Goal: Task Accomplishment & Management: Complete application form

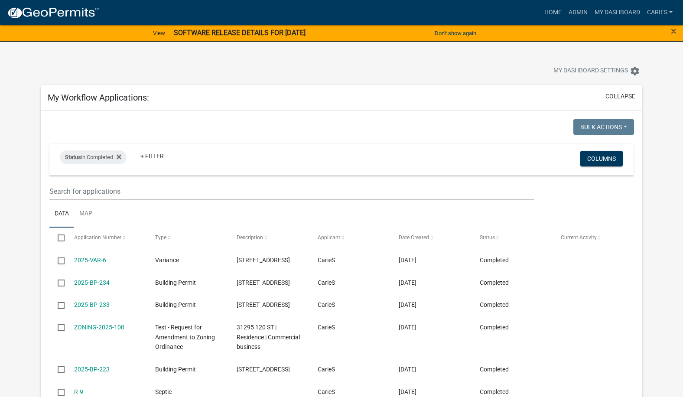
scroll to position [684, 0]
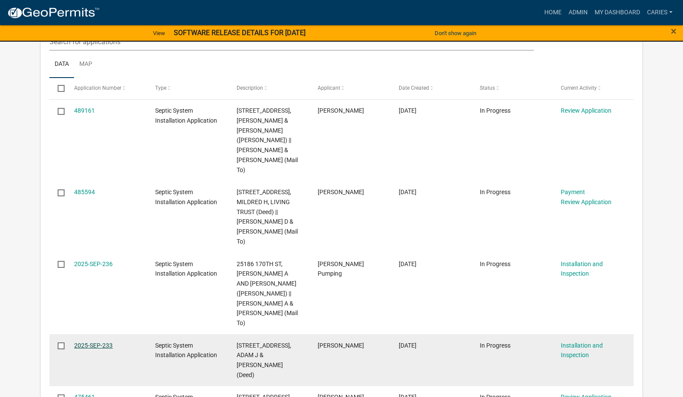
click at [92, 342] on link "2025-SEP-233" at bounding box center [93, 345] width 39 height 7
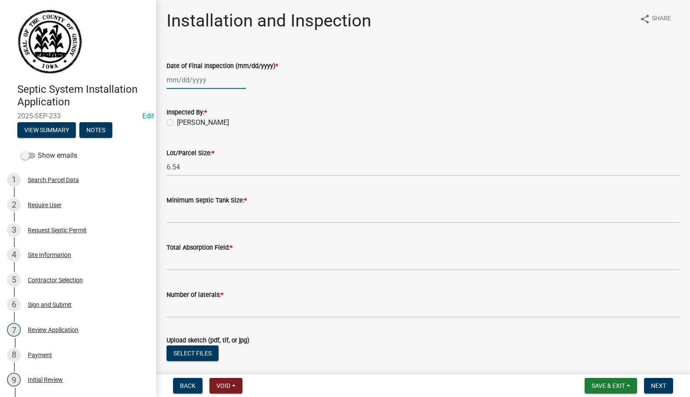
click at [175, 83] on div at bounding box center [205, 80] width 79 height 18
select select "10"
select select "2025"
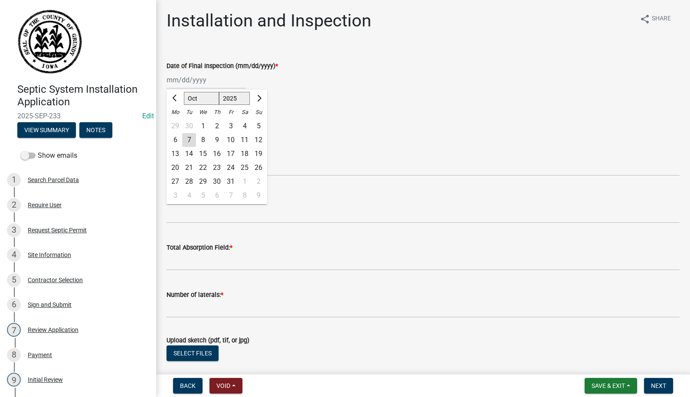
click at [229, 122] on div "3" at bounding box center [231, 126] width 14 height 14
type input "10/03/2025"
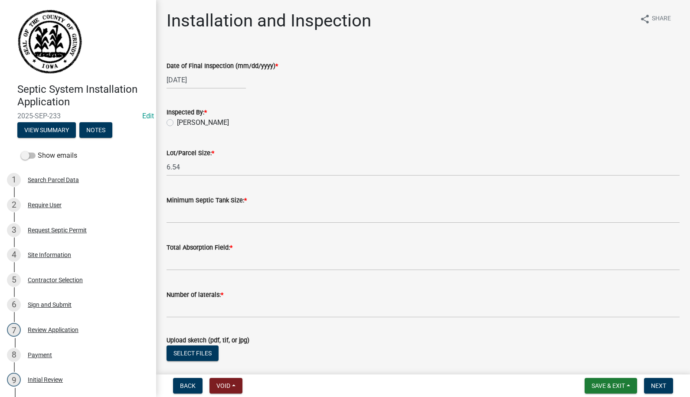
click at [177, 123] on label "[PERSON_NAME]" at bounding box center [203, 122] width 52 height 10
click at [177, 123] on input "[PERSON_NAME]" at bounding box center [180, 120] width 6 height 6
radio input "true"
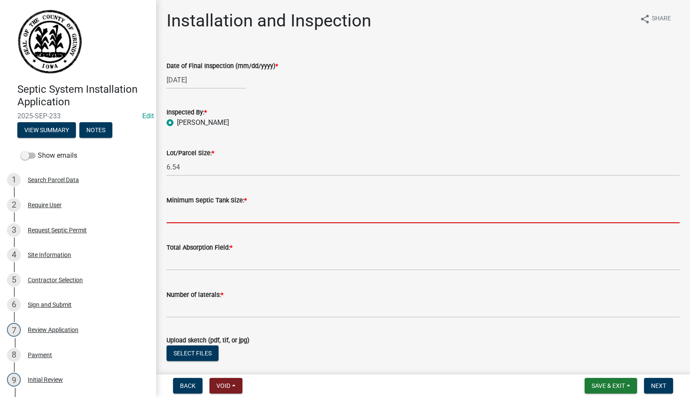
click at [189, 218] on input "Minimum Septic Tank Size: *" at bounding box center [422, 214] width 513 height 18
click at [217, 215] on input "Minimum Septic Tank Size: *" at bounding box center [422, 214] width 513 height 18
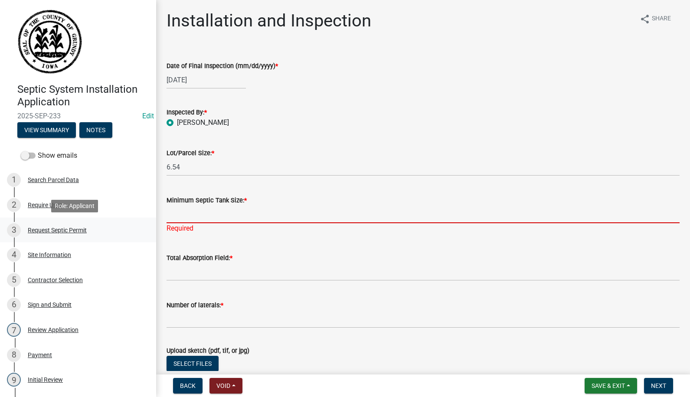
click at [53, 228] on div "Request Septic Permit" at bounding box center [57, 230] width 59 height 6
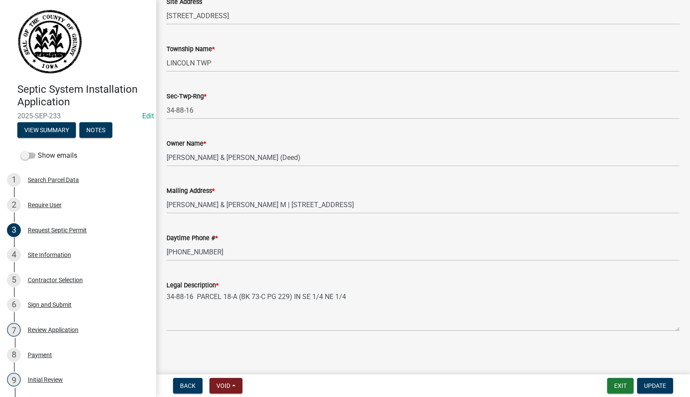
scroll to position [137, 0]
click at [53, 254] on div "Site Information" at bounding box center [49, 255] width 43 height 6
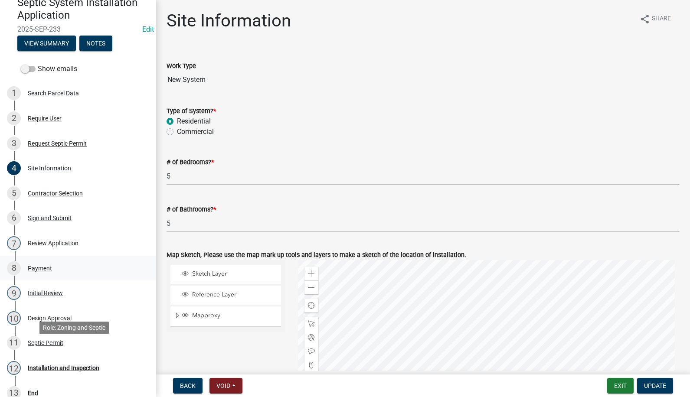
scroll to position [130, 0]
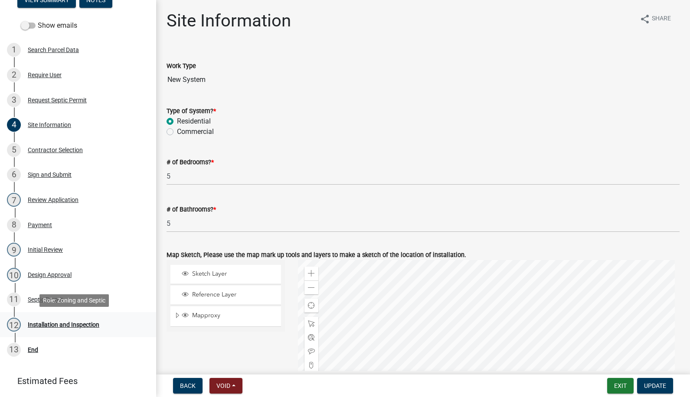
click at [59, 323] on div "Installation and Inspection" at bounding box center [64, 325] width 72 height 6
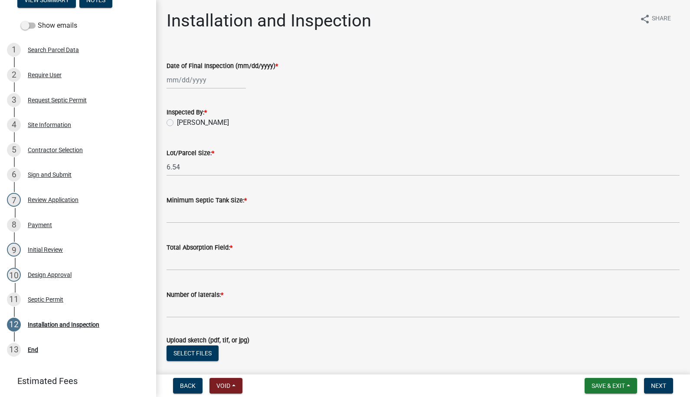
click at [176, 79] on div at bounding box center [205, 80] width 79 height 18
select select "10"
select select "2025"
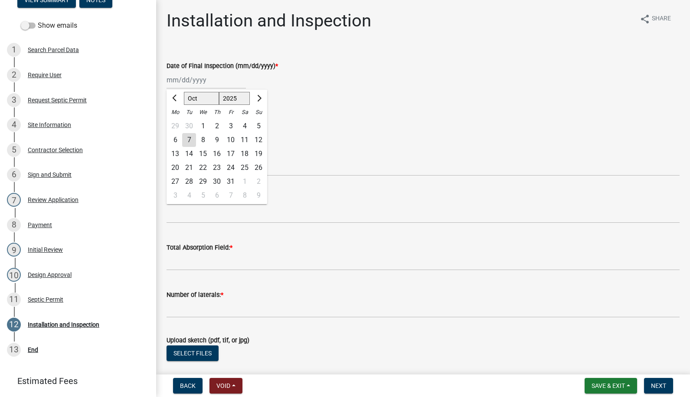
click at [293, 86] on div "Jan Feb Mar Apr May Jun Jul Aug Sep Oct Nov Dec 1525 1526 1527 1528 1529 1530 1…" at bounding box center [422, 80] width 513 height 18
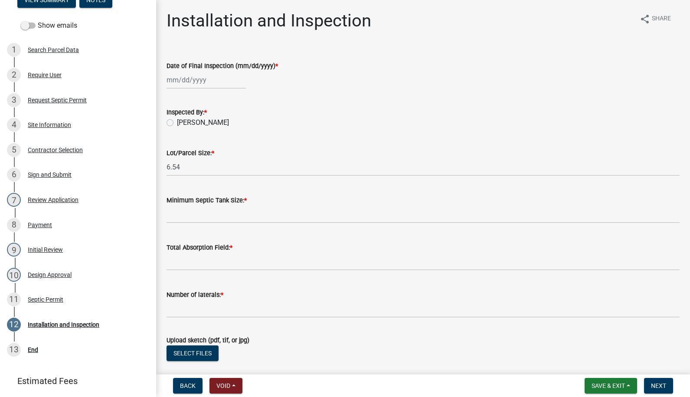
click at [188, 81] on div at bounding box center [205, 80] width 79 height 18
select select "10"
select select "2025"
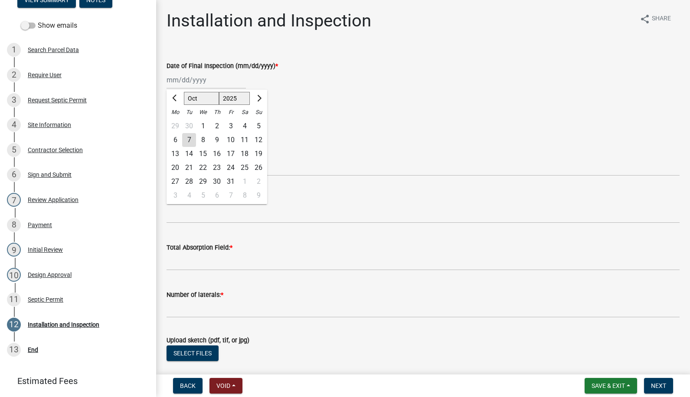
click at [175, 140] on div "6" at bounding box center [175, 140] width 14 height 14
type input "10/06/2025"
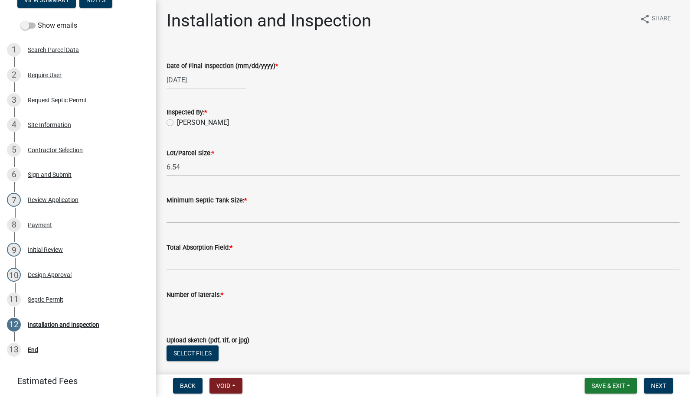
click at [252, 103] on form "Inspected By: * Carie Steinbron Sparks" at bounding box center [422, 112] width 513 height 31
click at [213, 81] on div "10/06/2025" at bounding box center [205, 80] width 79 height 18
select select "10"
select select "2025"
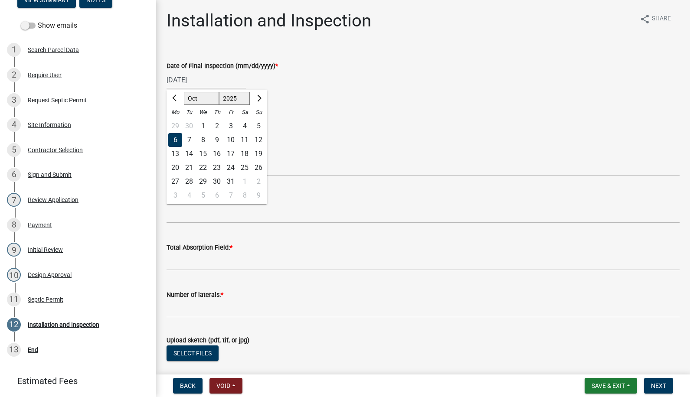
click at [231, 123] on div "3" at bounding box center [231, 126] width 14 height 14
type input "10/03/2025"
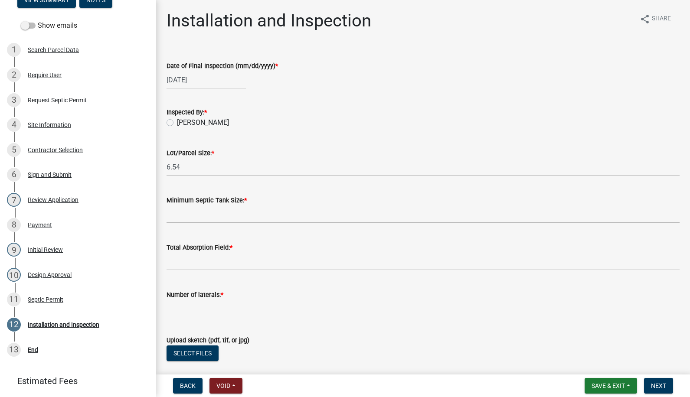
click at [177, 124] on label "[PERSON_NAME]" at bounding box center [203, 122] width 52 height 10
click at [177, 123] on input "[PERSON_NAME]" at bounding box center [180, 120] width 6 height 6
radio input "true"
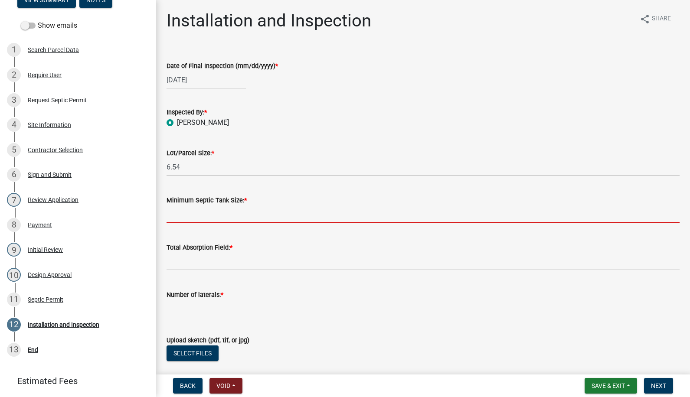
click at [192, 218] on input "Minimum Septic Tank Size: *" at bounding box center [422, 214] width 513 height 18
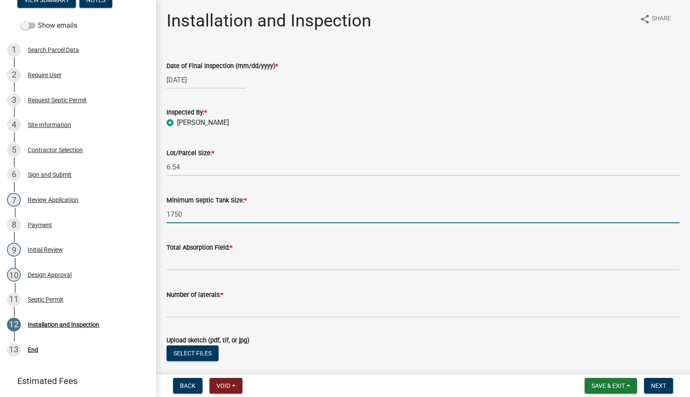
type input "1750"
click at [178, 266] on input "Total Absorption Field: *" at bounding box center [422, 262] width 513 height 18
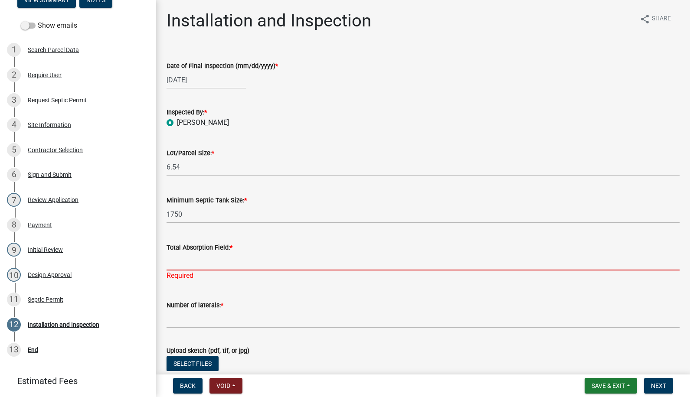
click at [202, 263] on input "Total Absorption Field: *" at bounding box center [422, 262] width 513 height 18
type input "340"
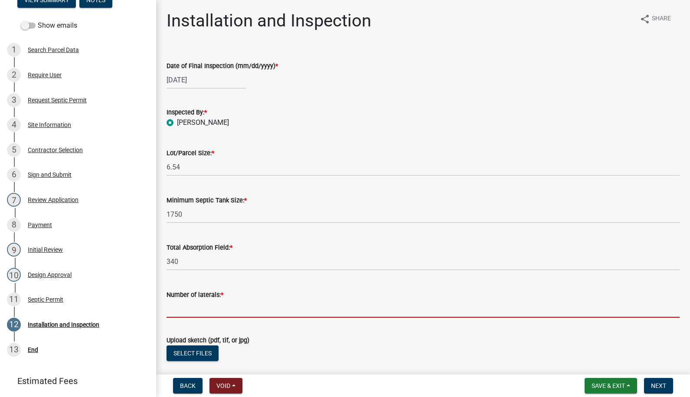
click at [194, 326] on wm-data-entity-input-list "Date of Final Inspection (mm/dd/yyyy) * 10/03/2025 Inspected By: * Carie Steinb…" at bounding box center [422, 254] width 513 height 410
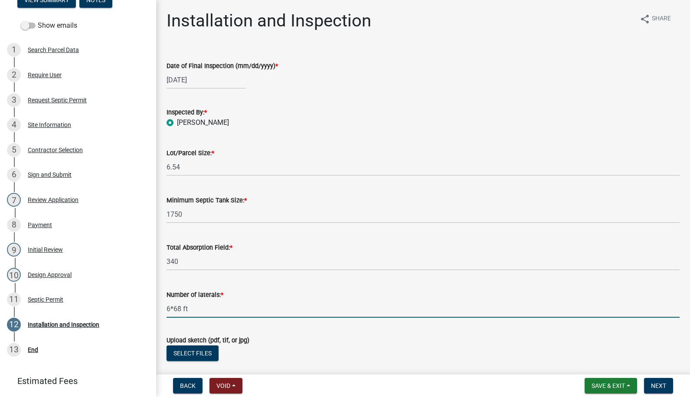
click at [173, 308] on input "6*68 ft" at bounding box center [422, 309] width 513 height 18
type input "6x68 ft"
click at [197, 350] on button "Select files" at bounding box center [192, 354] width 52 height 16
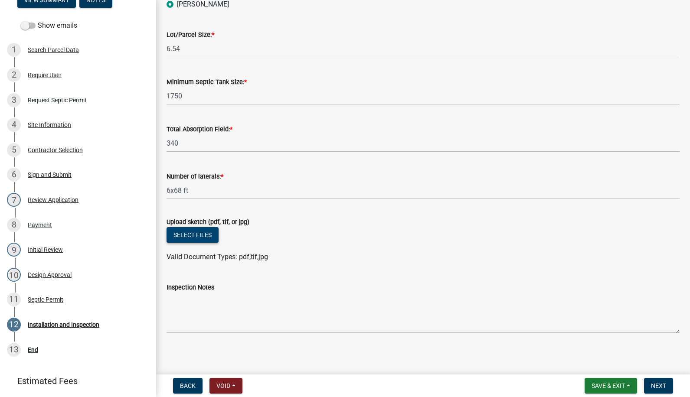
scroll to position [121, 0]
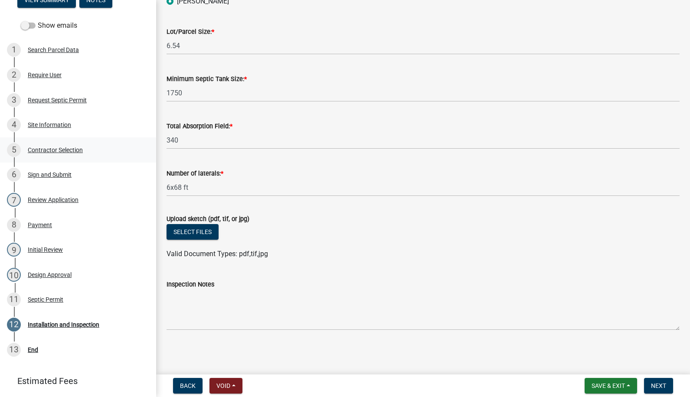
click at [55, 147] on div "Contractor Selection" at bounding box center [55, 150] width 55 height 6
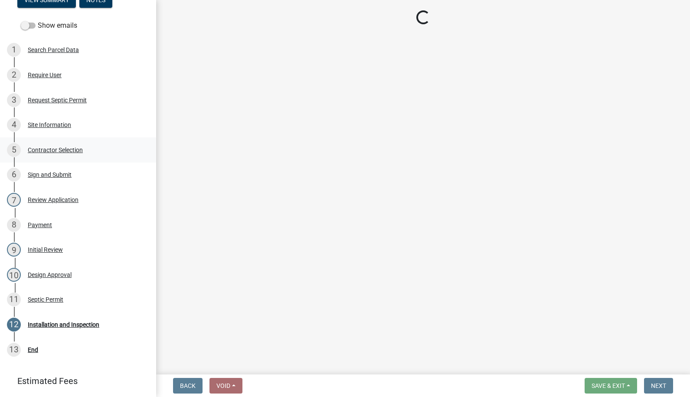
scroll to position [0, 0]
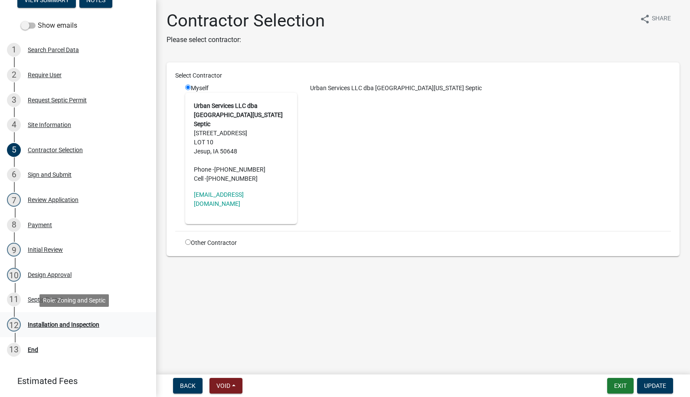
click at [51, 322] on div "Installation and Inspection" at bounding box center [64, 325] width 72 height 6
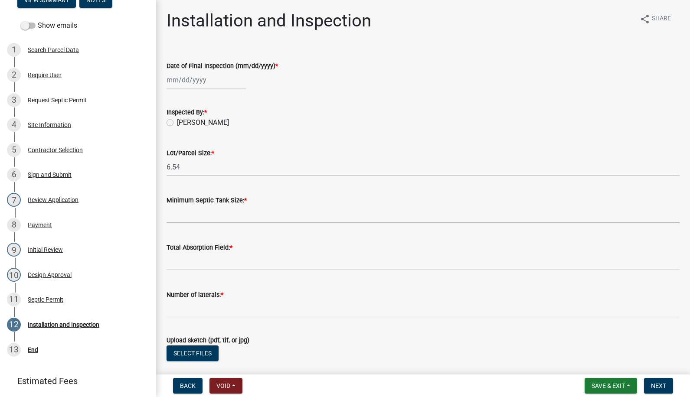
click at [180, 84] on div at bounding box center [205, 80] width 79 height 18
select select "10"
select select "2025"
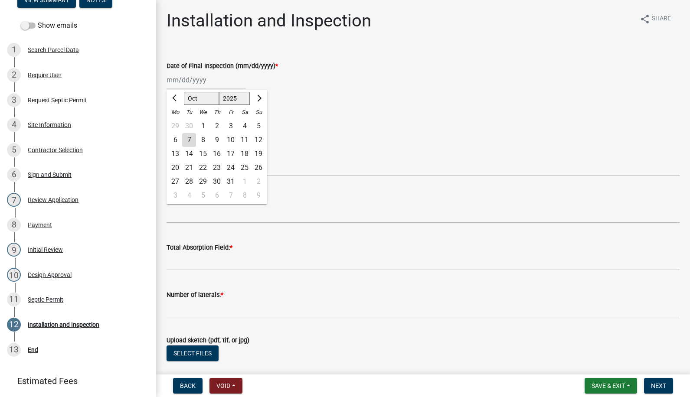
click at [231, 121] on div "3" at bounding box center [231, 126] width 14 height 14
type input "10/03/2025"
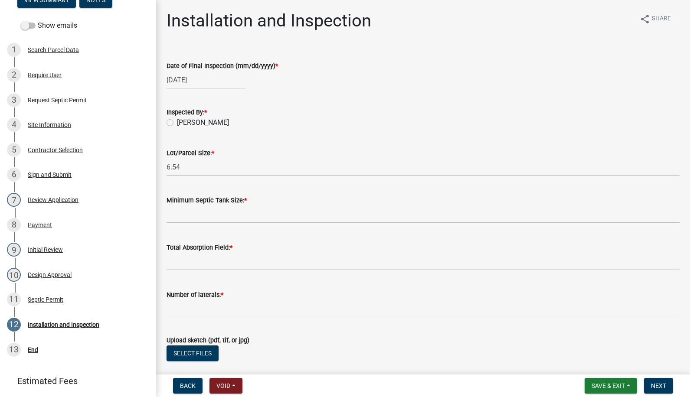
click at [177, 123] on label "[PERSON_NAME]" at bounding box center [203, 122] width 52 height 10
click at [177, 123] on input "[PERSON_NAME]" at bounding box center [180, 120] width 6 height 6
radio input "true"
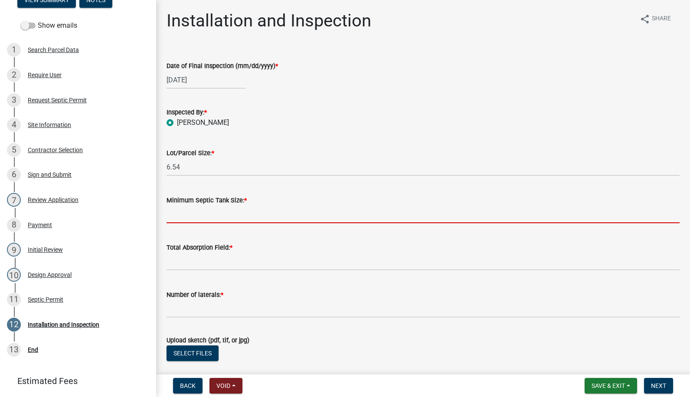
click at [176, 214] on input "Minimum Septic Tank Size: *" at bounding box center [422, 214] width 513 height 18
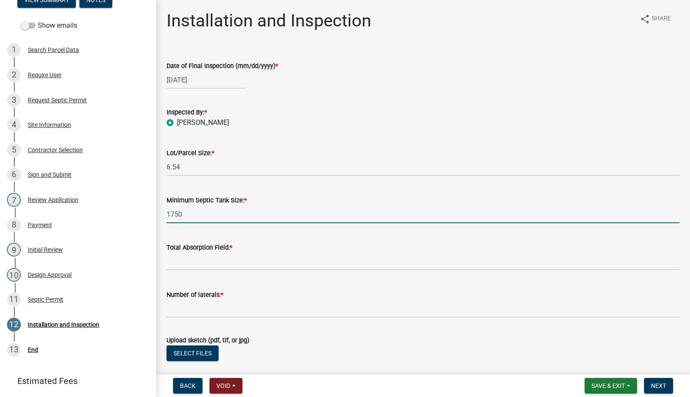
type input "1750"
click at [189, 267] on input "Total Absorption Field: *" at bounding box center [422, 262] width 513 height 18
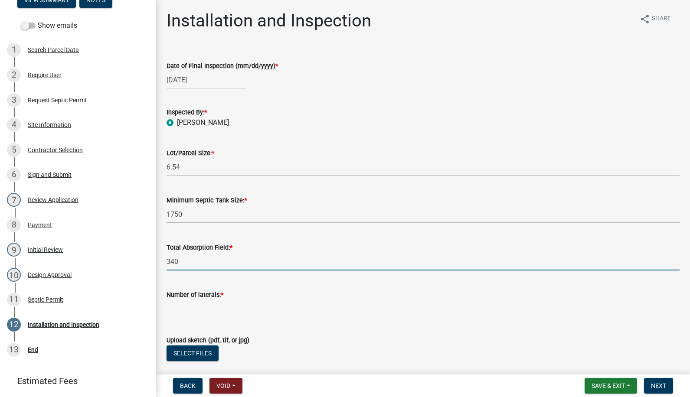
type input "340"
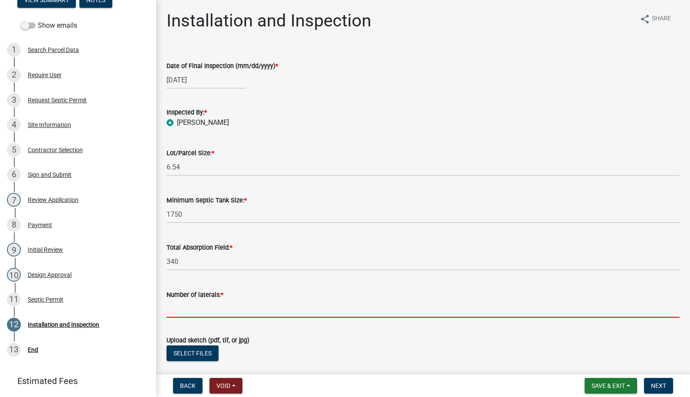
click at [188, 313] on input "Number of laterals: *" at bounding box center [422, 309] width 513 height 18
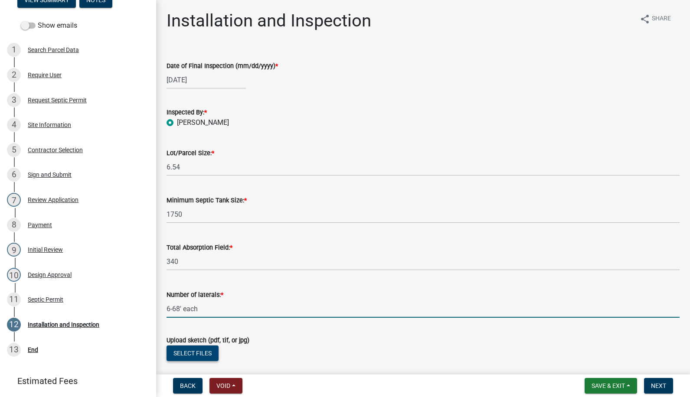
type input "6-68' each"
click at [207, 350] on button "Select files" at bounding box center [192, 354] width 52 height 16
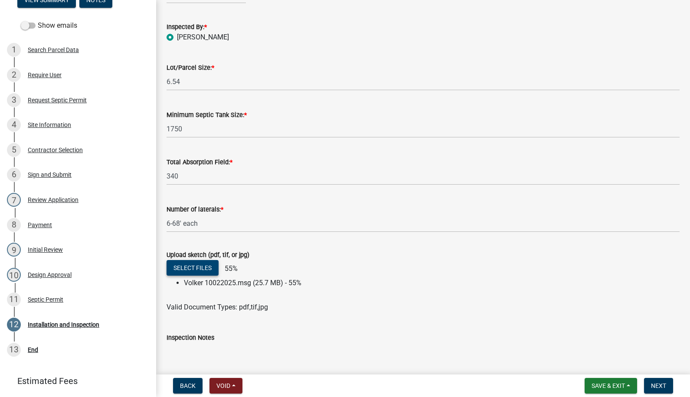
scroll to position [87, 0]
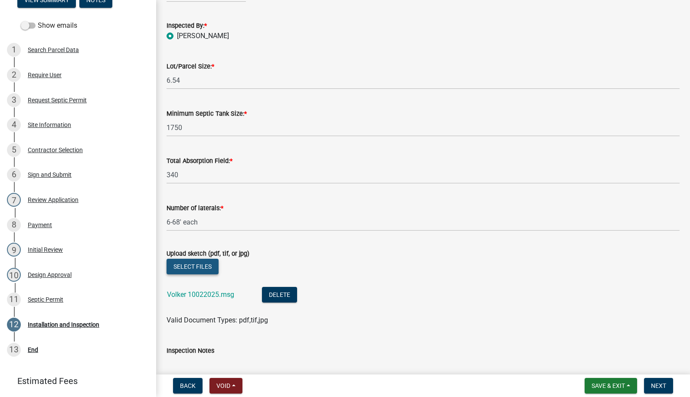
click at [199, 264] on button "Select files" at bounding box center [192, 267] width 52 height 16
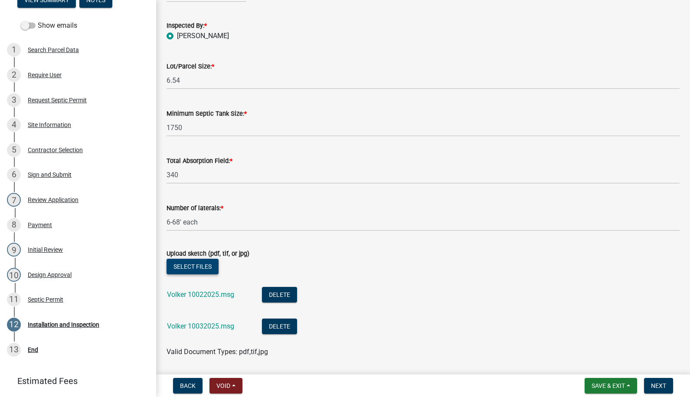
click at [190, 266] on button "Select files" at bounding box center [192, 267] width 52 height 16
click at [200, 263] on button "Select files" at bounding box center [192, 267] width 52 height 16
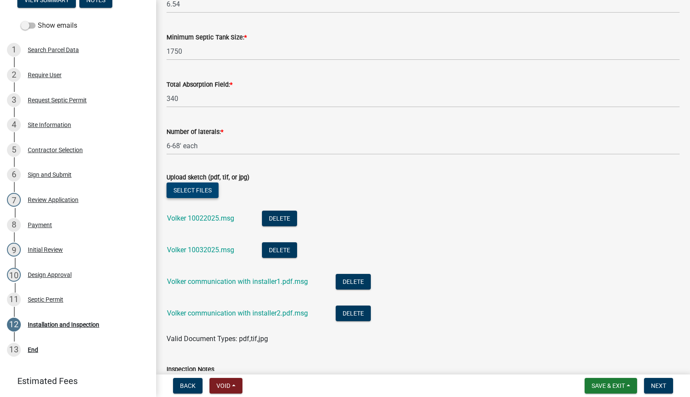
scroll to position [161, 0]
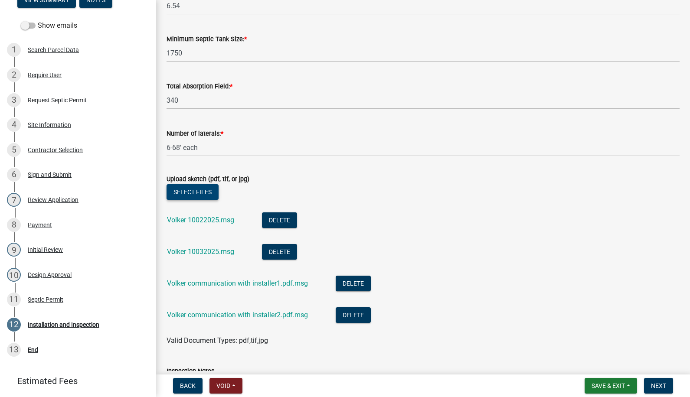
click at [193, 191] on button "Select files" at bounding box center [192, 192] width 52 height 16
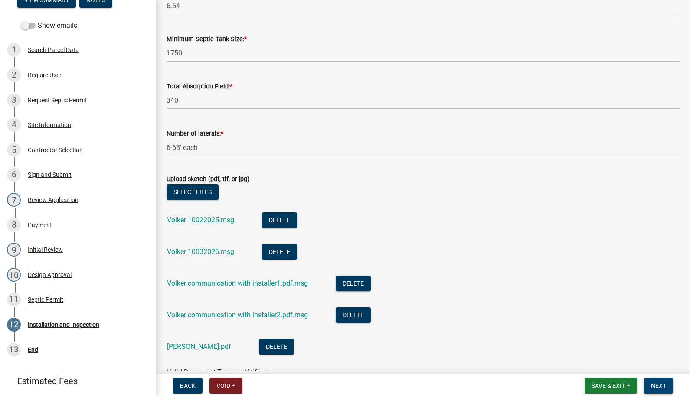
click at [660, 380] on button "Next" at bounding box center [658, 386] width 29 height 16
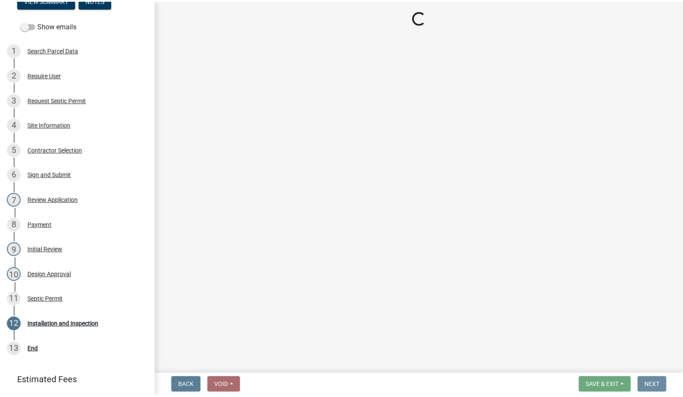
scroll to position [0, 0]
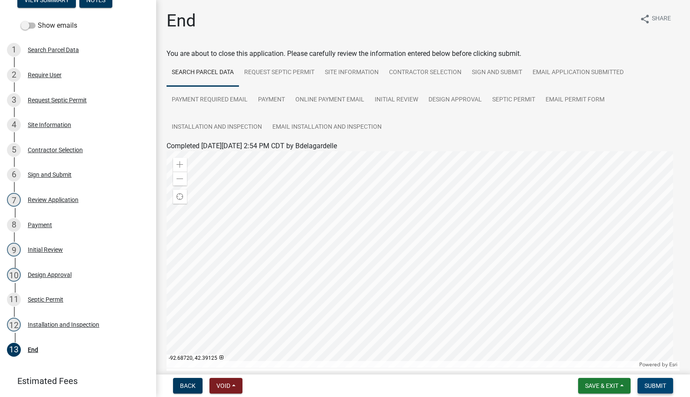
click at [658, 382] on span "Submit" at bounding box center [655, 385] width 22 height 7
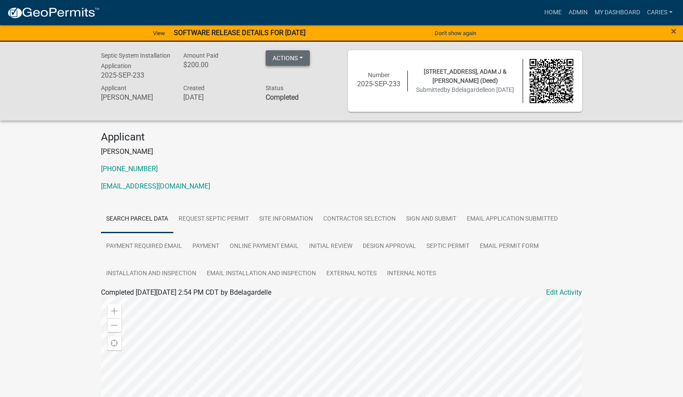
click at [289, 59] on button "Actions" at bounding box center [288, 58] width 44 height 16
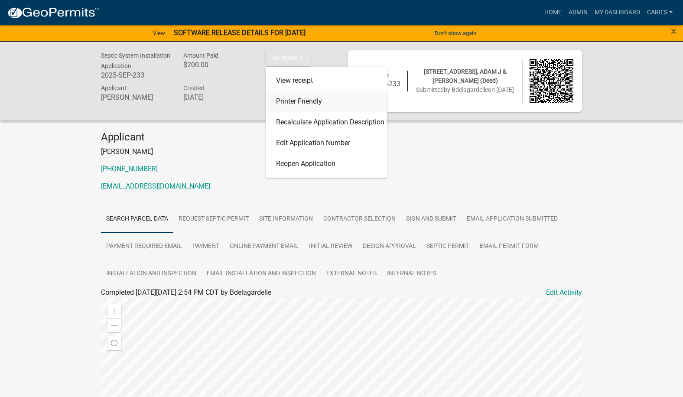
click at [289, 102] on link "Printer Friendly" at bounding box center [326, 101] width 121 height 21
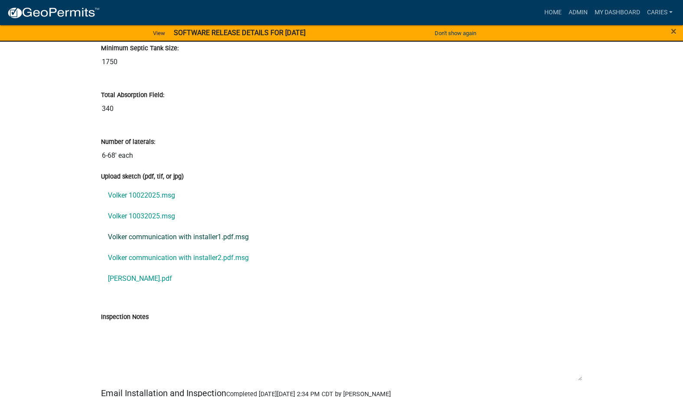
scroll to position [2558, 0]
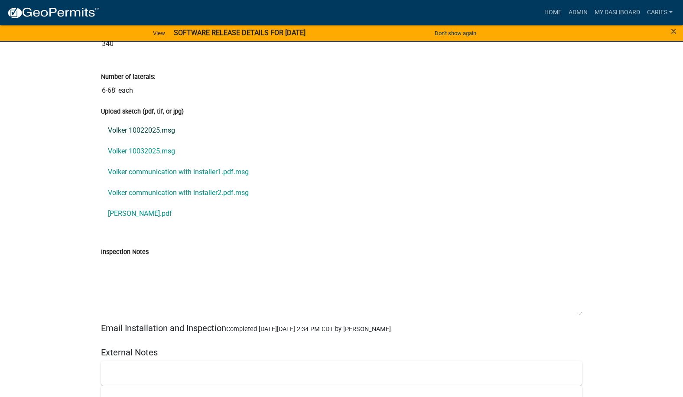
click at [157, 130] on link "Volker 10022025.msg" at bounding box center [341, 130] width 481 height 21
click at [161, 170] on link "Volker communication with installer1.pdf.msg" at bounding box center [341, 172] width 481 height 21
click at [139, 191] on link "Volker communication with installer2.pdf.msg" at bounding box center [341, 193] width 481 height 21
click at [146, 211] on link "Volker map.pdf" at bounding box center [341, 213] width 481 height 21
click at [161, 129] on link "Volker 10022025.msg" at bounding box center [341, 130] width 481 height 21
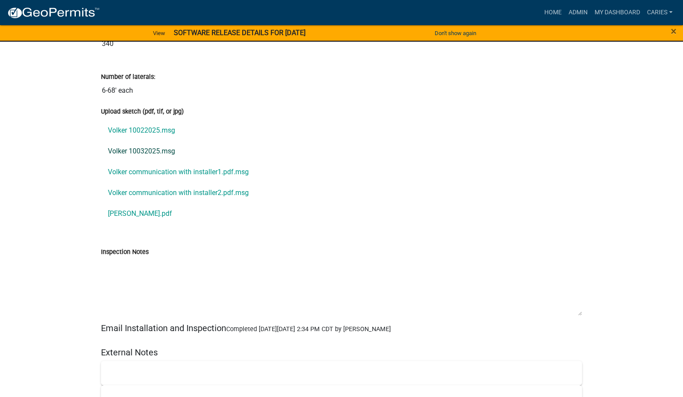
click at [145, 150] on link "Volker 10032025.msg" at bounding box center [341, 151] width 481 height 21
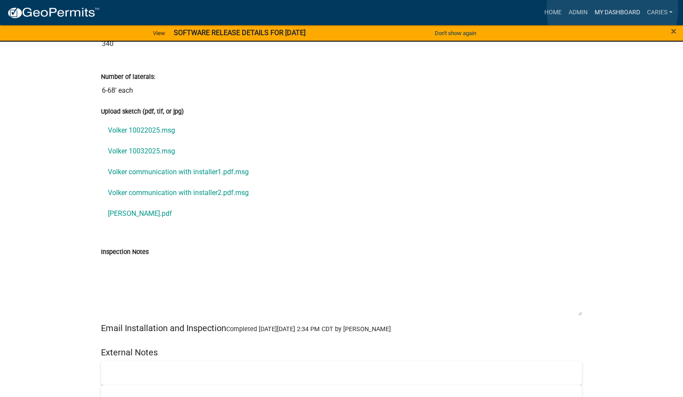
click at [613, 9] on link "My Dashboard" at bounding box center [617, 12] width 52 height 16
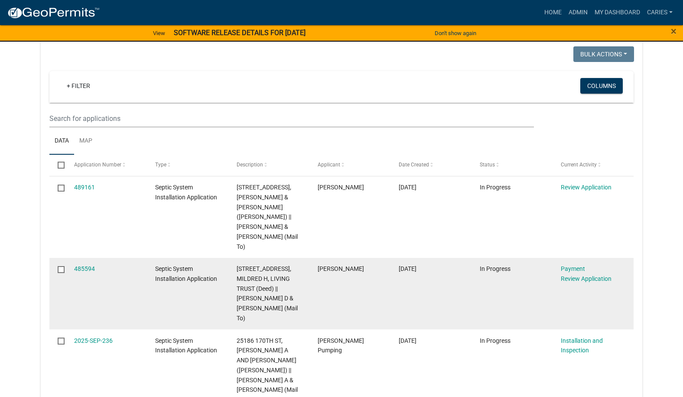
scroll to position [650, 0]
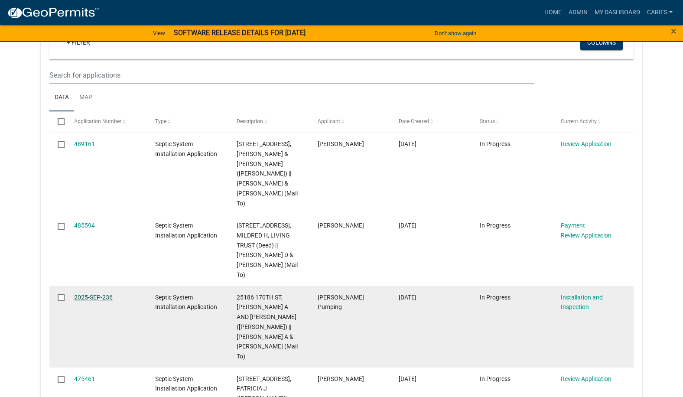
click at [110, 294] on link "2025-SEP-236" at bounding box center [93, 297] width 39 height 7
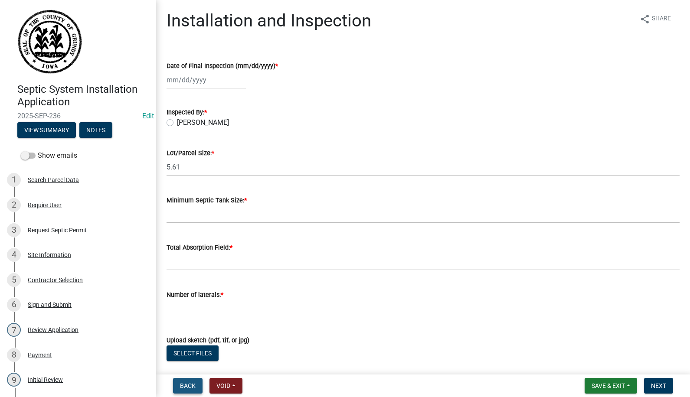
click at [181, 382] on span "Back" at bounding box center [188, 385] width 16 height 7
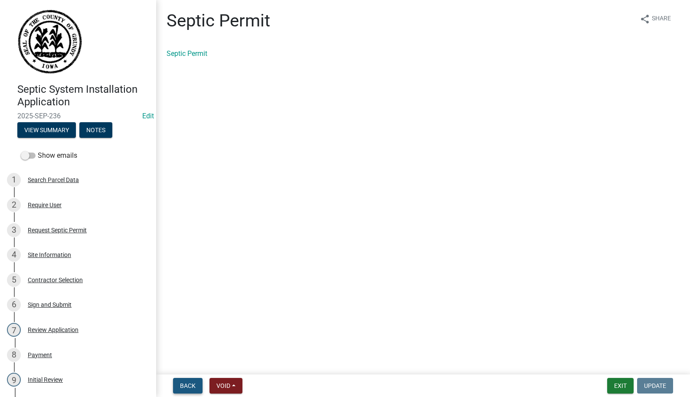
click at [183, 387] on span "Back" at bounding box center [188, 385] width 16 height 7
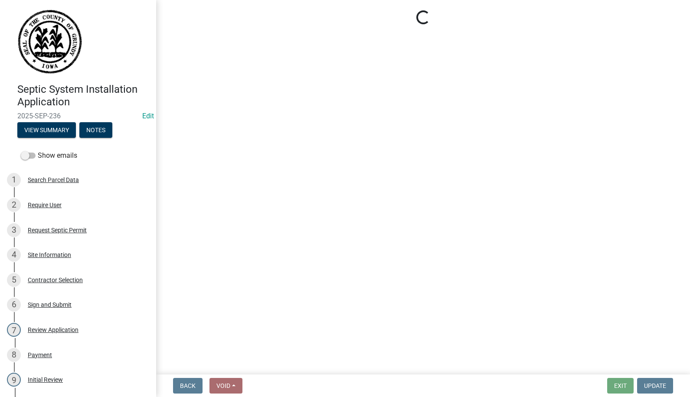
select select "d5ffc9f0-d432-4ef1-b8c0-862033fd64e5"
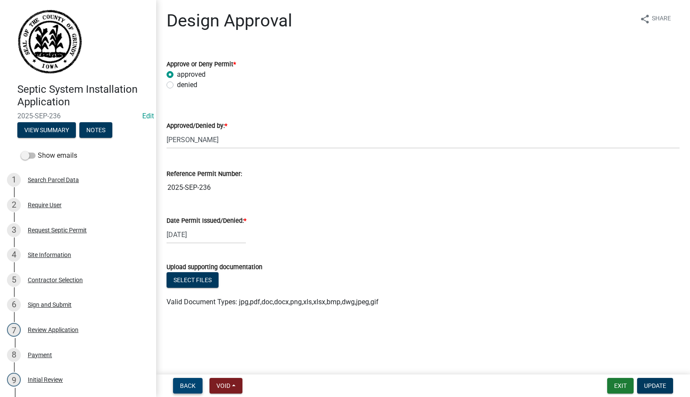
click at [183, 386] on span "Back" at bounding box center [188, 385] width 16 height 7
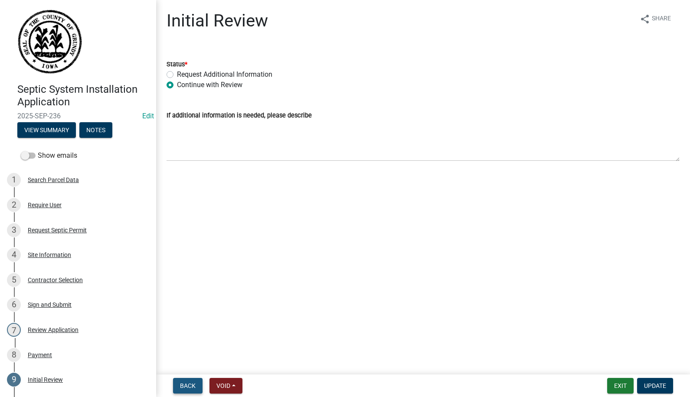
click at [185, 387] on span "Back" at bounding box center [188, 385] width 16 height 7
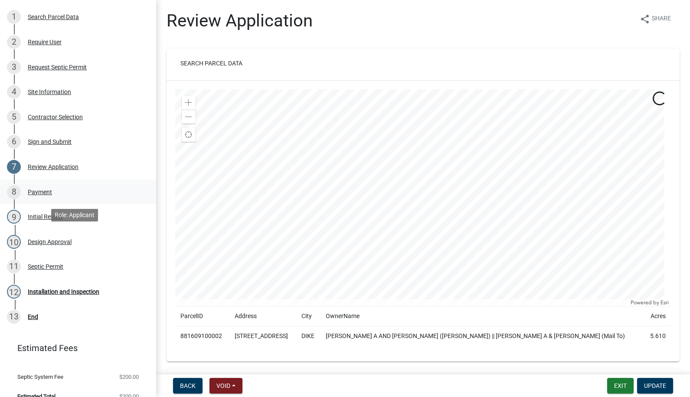
scroll to position [173, 0]
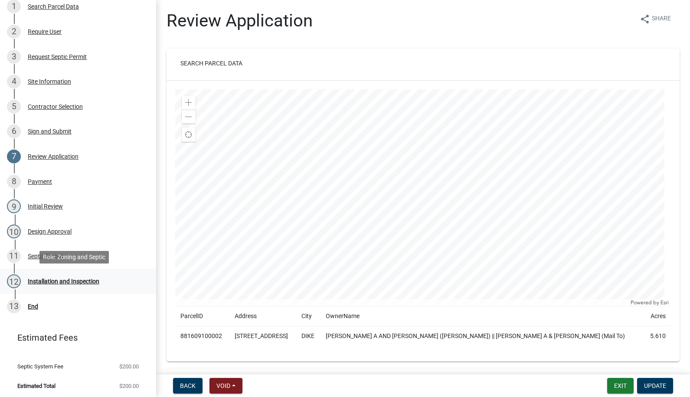
click at [72, 280] on div "Installation and Inspection" at bounding box center [64, 281] width 72 height 6
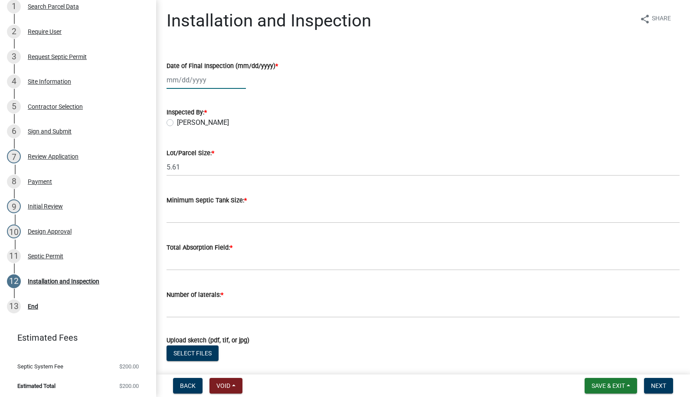
click at [195, 81] on div at bounding box center [205, 80] width 79 height 18
select select "10"
select select "2025"
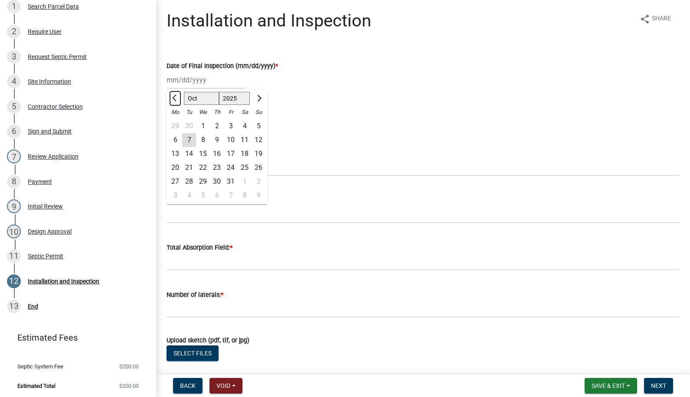
click at [174, 95] on button "Previous month" at bounding box center [175, 98] width 10 height 14
select select "9"
click at [189, 179] on div "30" at bounding box center [189, 182] width 14 height 14
type input "09/30/2025"
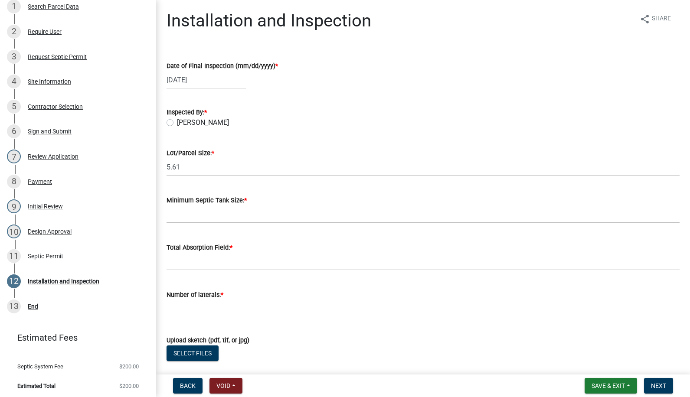
click at [177, 123] on label "[PERSON_NAME]" at bounding box center [203, 122] width 52 height 10
click at [177, 123] on input "[PERSON_NAME]" at bounding box center [180, 120] width 6 height 6
radio input "true"
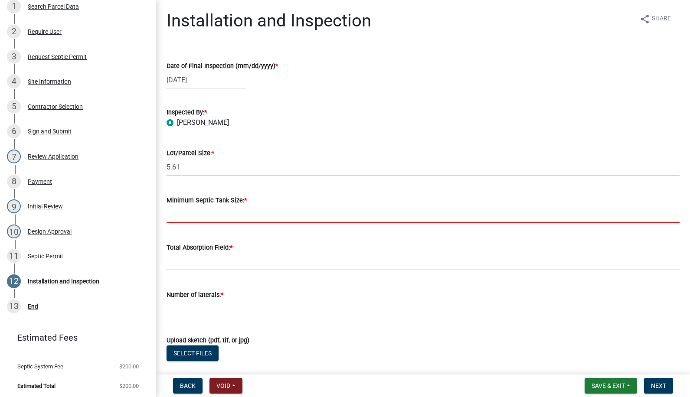
click at [193, 214] on input "Minimum Septic Tank Size: *" at bounding box center [422, 214] width 513 height 18
type input "1750 pump tank"
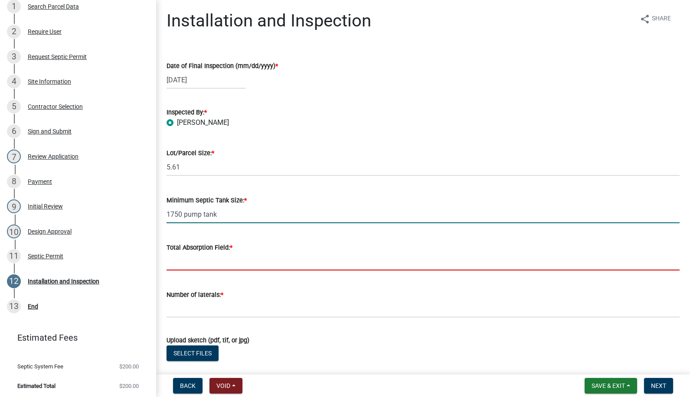
click at [212, 267] on input "Total Absorption Field: *" at bounding box center [422, 262] width 513 height 18
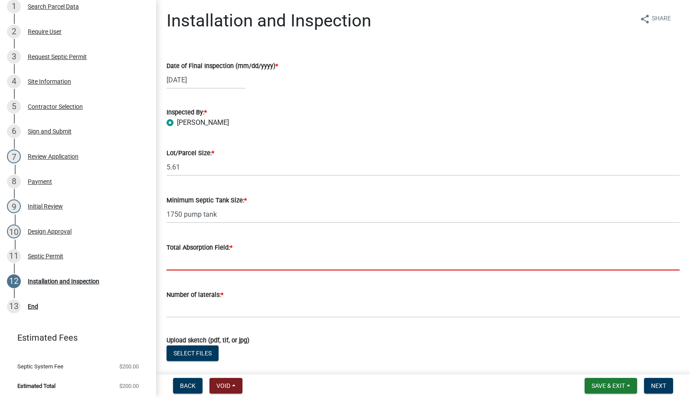
click at [181, 264] on input "Total Absorption Field: *" at bounding box center [422, 262] width 513 height 18
type input "500 ft"
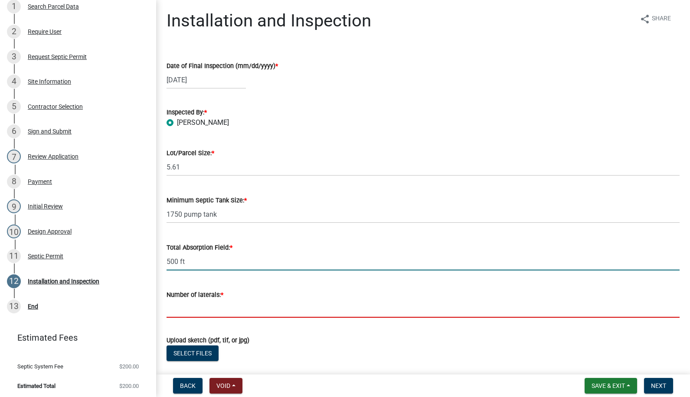
drag, startPoint x: 187, startPoint y: 306, endPoint x: 188, endPoint y: 301, distance: 5.8
click at [187, 306] on input "Number of laterals: *" at bounding box center [422, 309] width 513 height 18
type input "5"
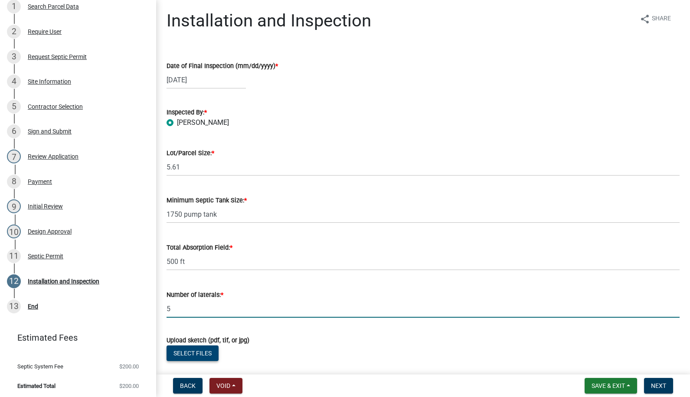
click at [205, 351] on button "Select files" at bounding box center [192, 354] width 52 height 16
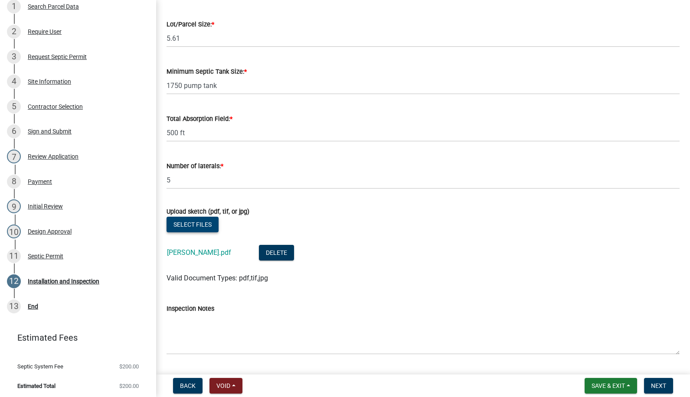
scroll to position [153, 0]
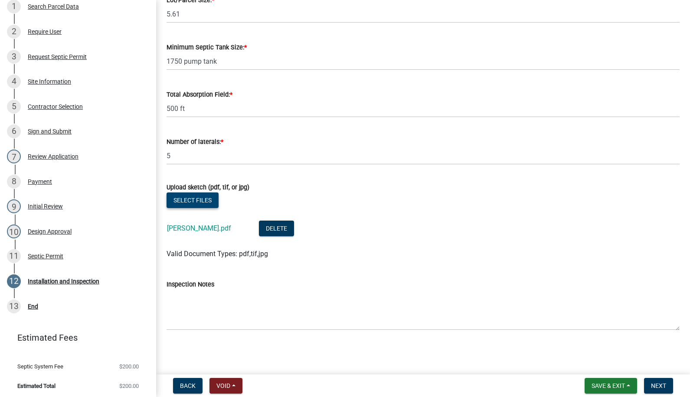
click at [188, 199] on button "Select files" at bounding box center [192, 200] width 52 height 16
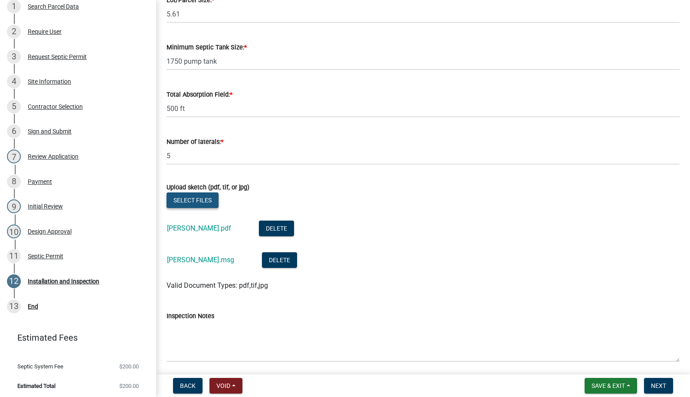
click at [198, 196] on button "Select files" at bounding box center [192, 200] width 52 height 16
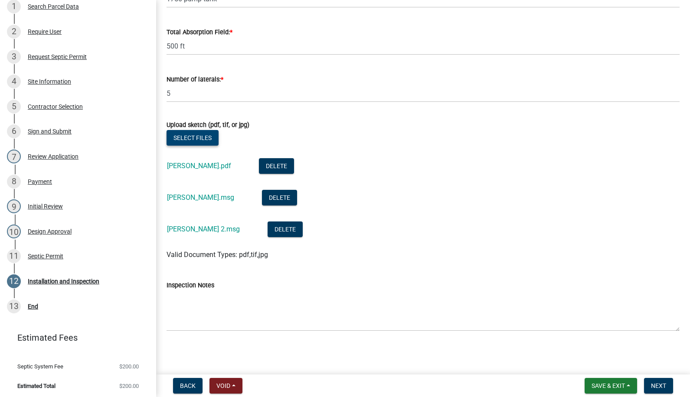
scroll to position [216, 0]
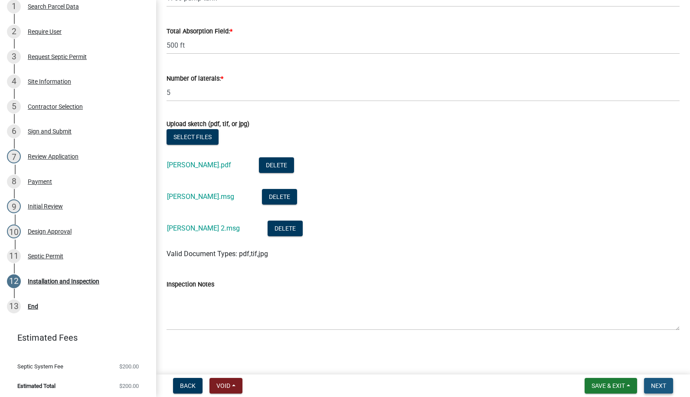
click at [647, 383] on button "Next" at bounding box center [658, 386] width 29 height 16
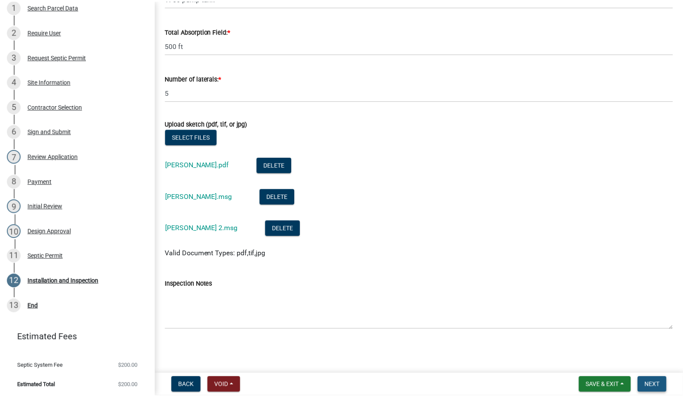
scroll to position [0, 0]
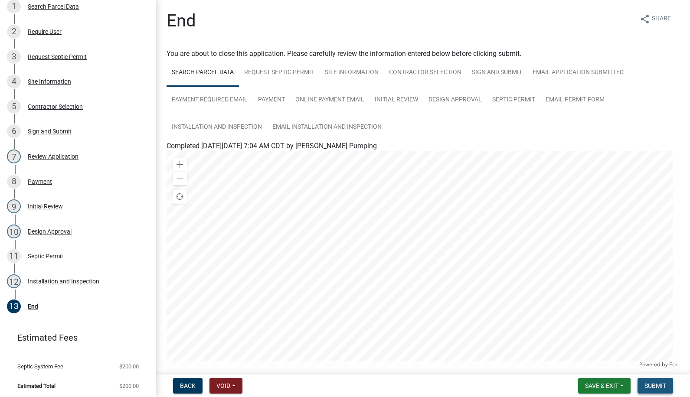
click at [647, 383] on span "Submit" at bounding box center [655, 385] width 22 height 7
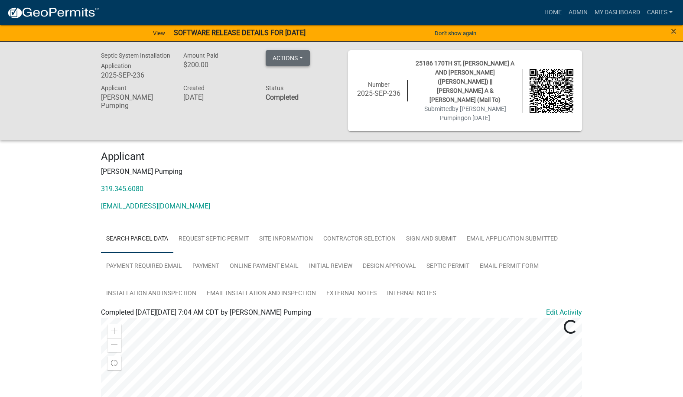
click at [303, 57] on button "Actions" at bounding box center [288, 58] width 44 height 16
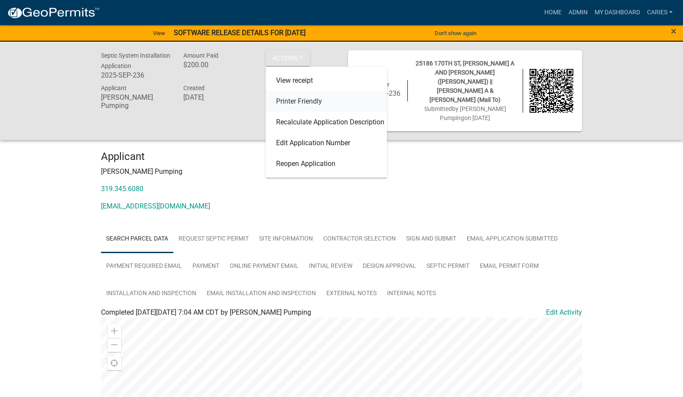
click at [304, 100] on link "Printer Friendly" at bounding box center [326, 101] width 121 height 21
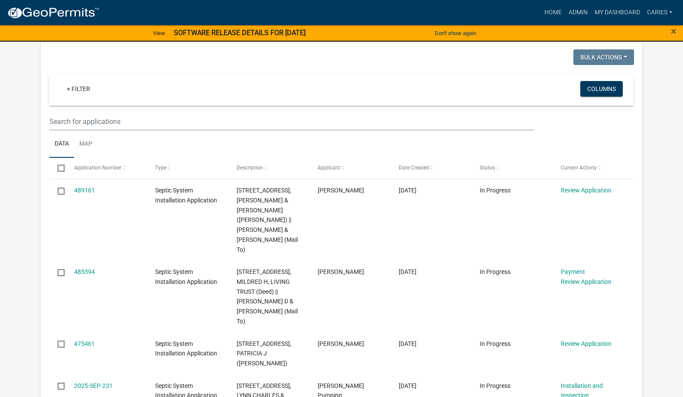
scroll to position [694, 0]
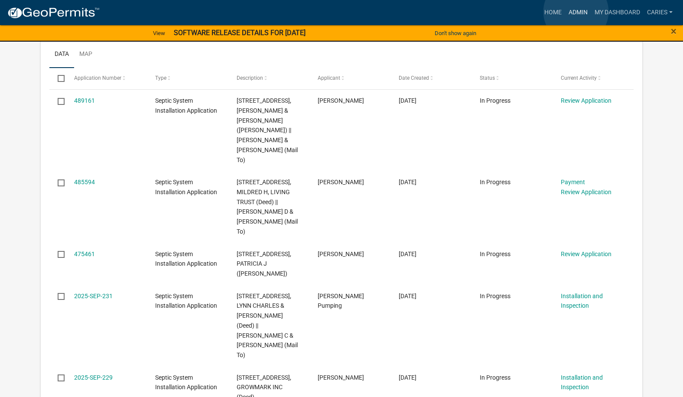
click at [576, 12] on link "Admin" at bounding box center [578, 12] width 26 height 16
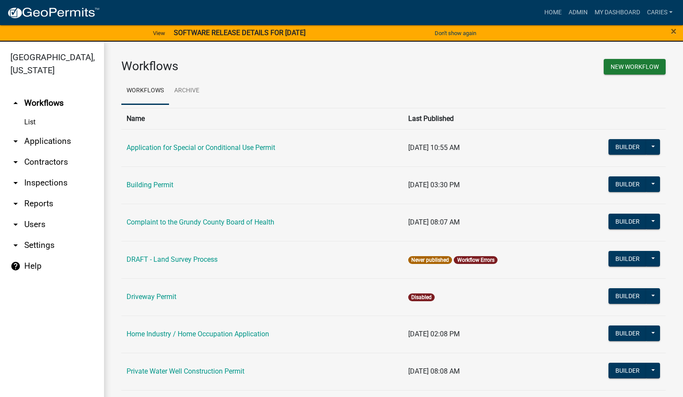
click at [54, 131] on link "arrow_drop_down Applications" at bounding box center [52, 141] width 104 height 21
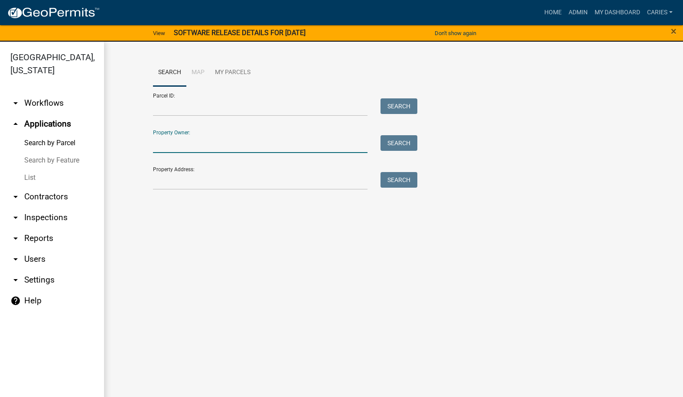
click at [163, 147] on input "Property Owner:" at bounding box center [260, 144] width 215 height 18
type input "oelmann"
click at [396, 141] on button "Search" at bounding box center [399, 143] width 37 height 16
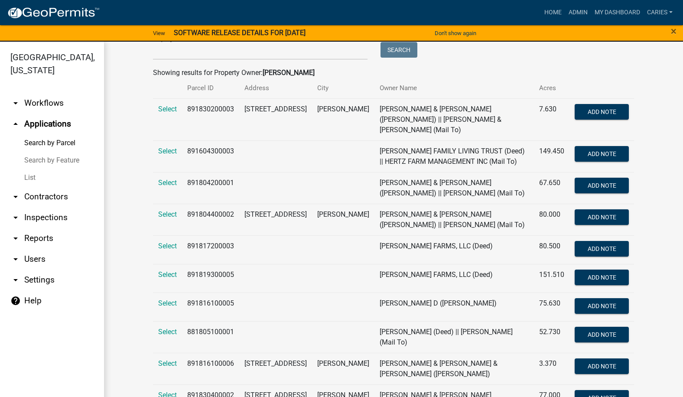
scroll to position [173, 0]
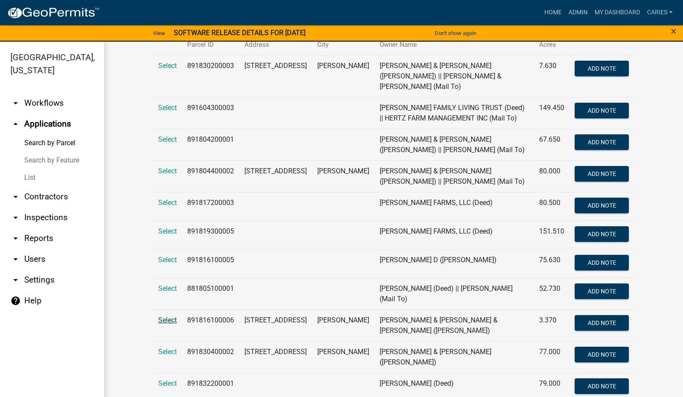
click at [167, 316] on span "Select" at bounding box center [167, 320] width 19 height 8
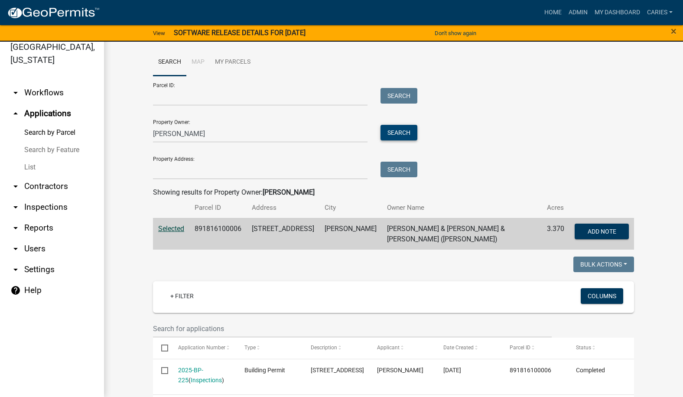
click at [385, 132] on button "Search" at bounding box center [399, 133] width 37 height 16
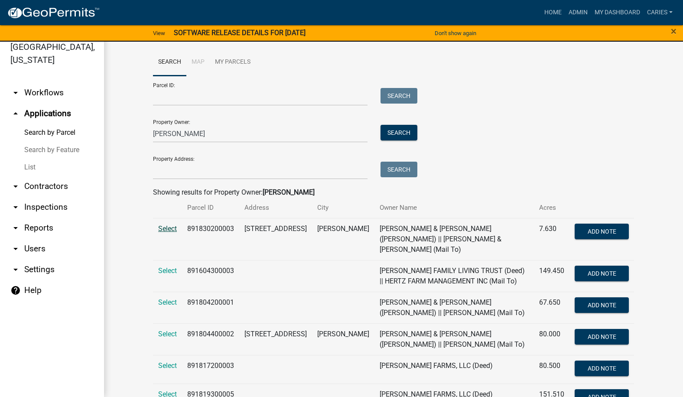
click at [169, 228] on span "Select" at bounding box center [167, 229] width 19 height 8
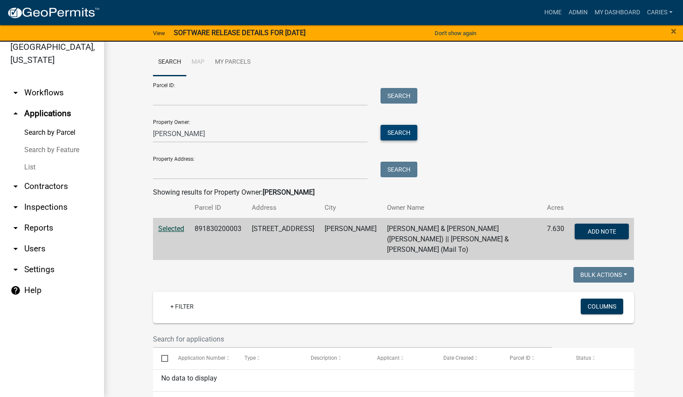
click at [384, 134] on button "Search" at bounding box center [399, 133] width 37 height 16
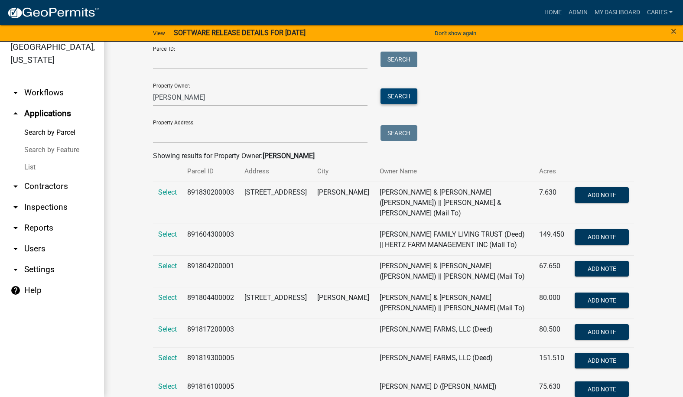
scroll to position [87, 0]
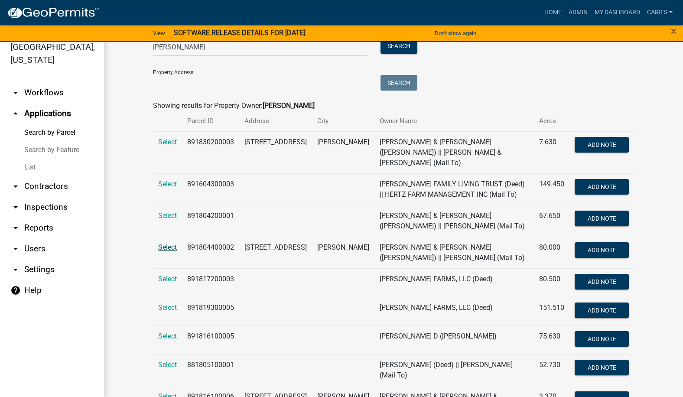
click at [165, 243] on span "Select" at bounding box center [167, 247] width 19 height 8
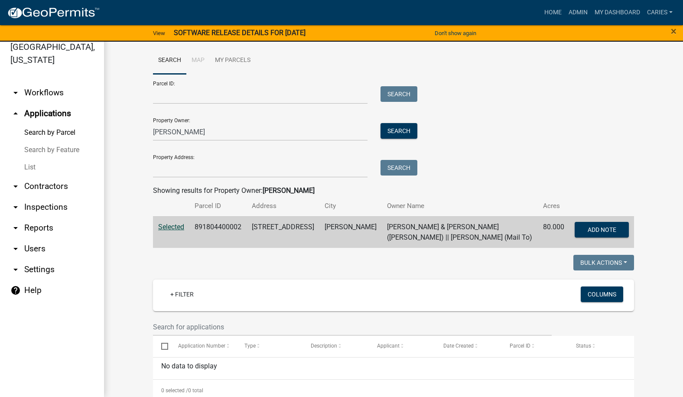
scroll to position [23, 0]
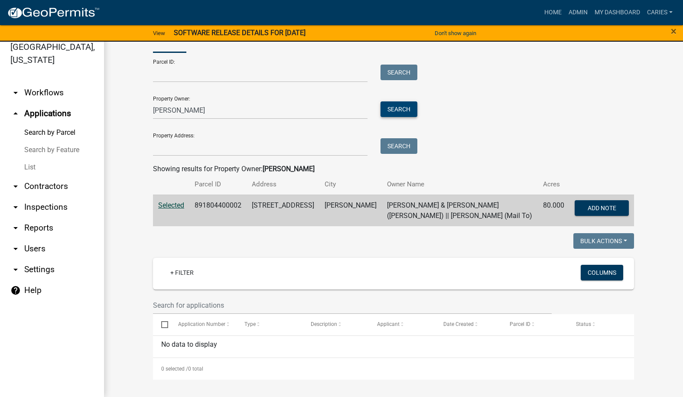
click at [385, 110] on button "Search" at bounding box center [399, 109] width 37 height 16
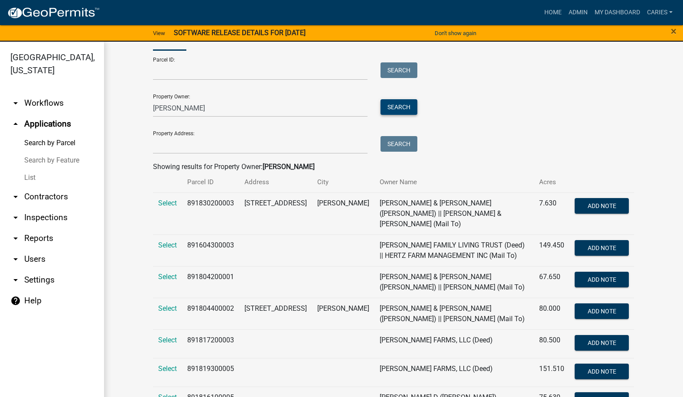
scroll to position [0, 0]
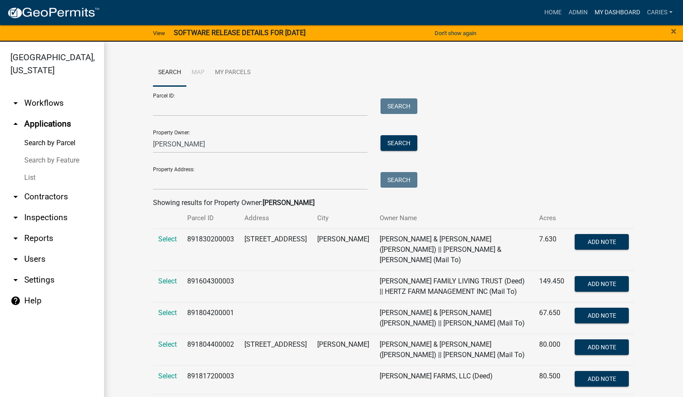
click at [601, 16] on link "My Dashboard" at bounding box center [617, 12] width 52 height 16
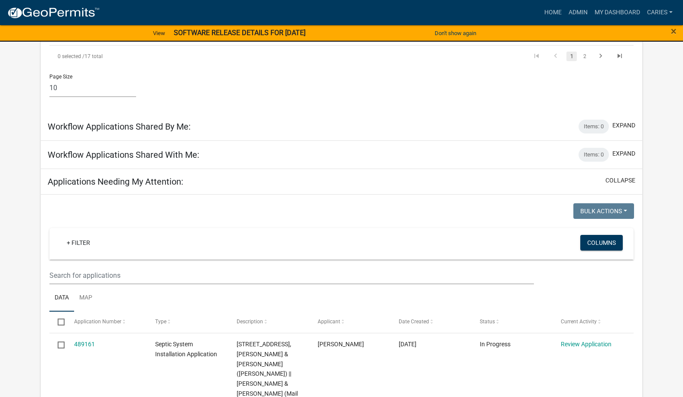
scroll to position [635, 0]
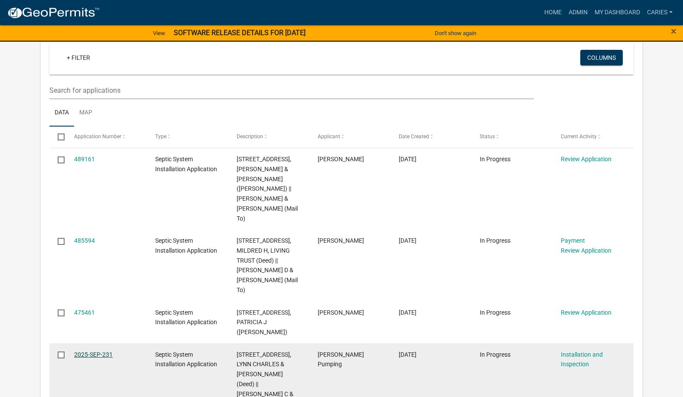
click at [107, 351] on link "2025-SEP-231" at bounding box center [93, 354] width 39 height 7
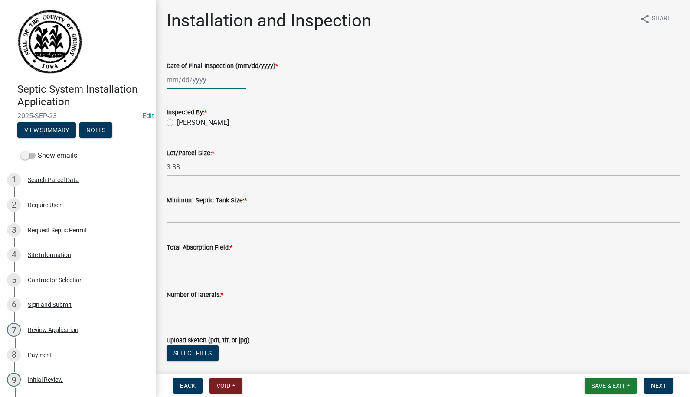
click at [185, 77] on div at bounding box center [205, 80] width 79 height 18
select select "10"
select select "2025"
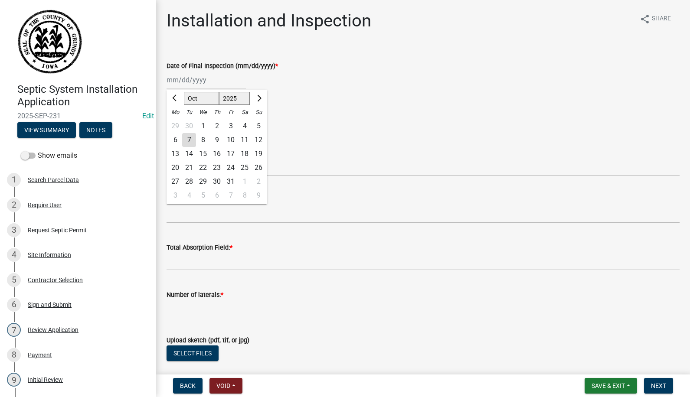
click at [189, 142] on div "7" at bounding box center [189, 140] width 14 height 14
type input "[DATE]"
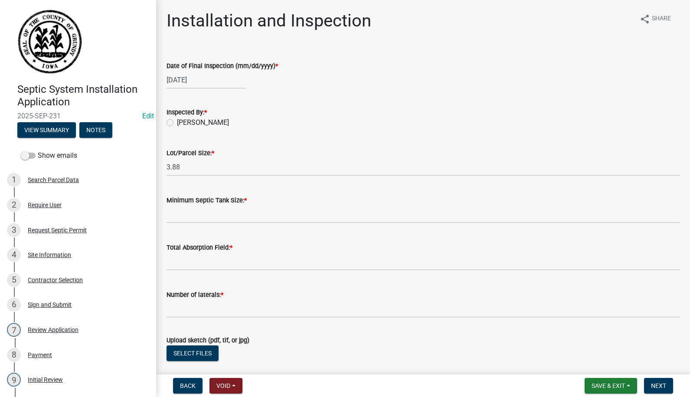
click at [177, 120] on label "[PERSON_NAME]" at bounding box center [203, 122] width 52 height 10
click at [177, 120] on input "[PERSON_NAME]" at bounding box center [180, 120] width 6 height 6
radio input "true"
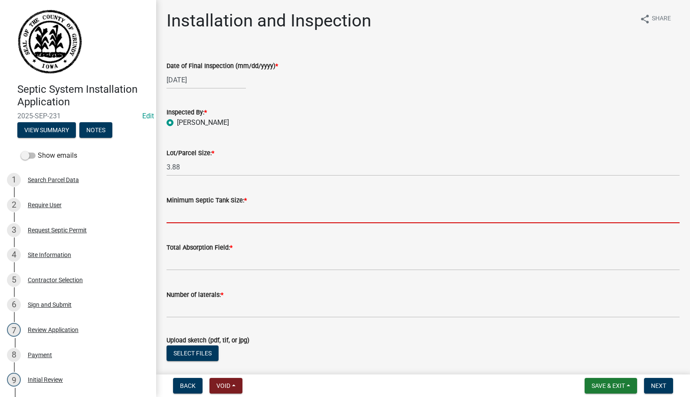
click at [196, 213] on input "Minimum Septic Tank Size: *" at bounding box center [422, 214] width 513 height 18
type input "1250"
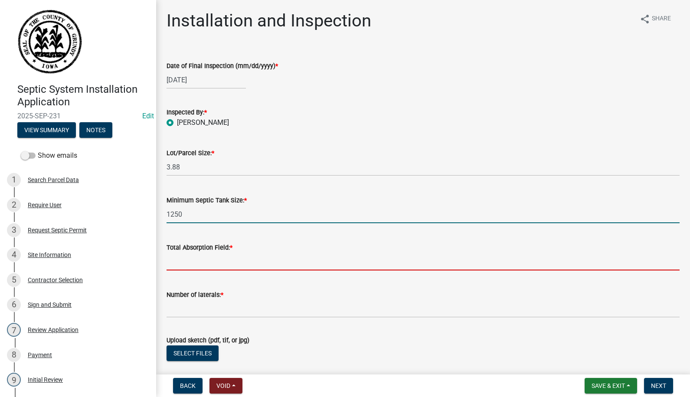
click at [205, 268] on input "Total Absorption Field: *" at bounding box center [422, 262] width 513 height 18
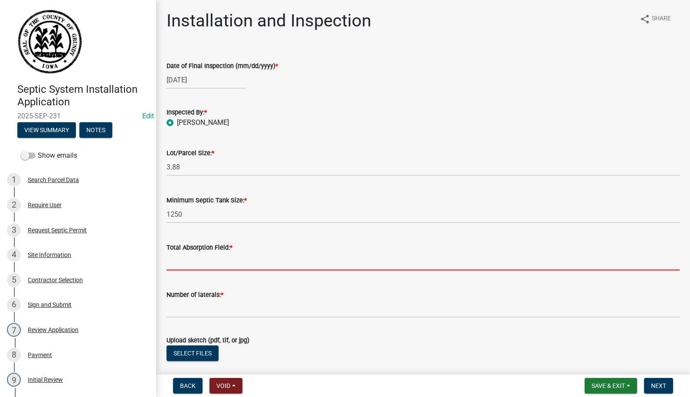
type input "100 ft"
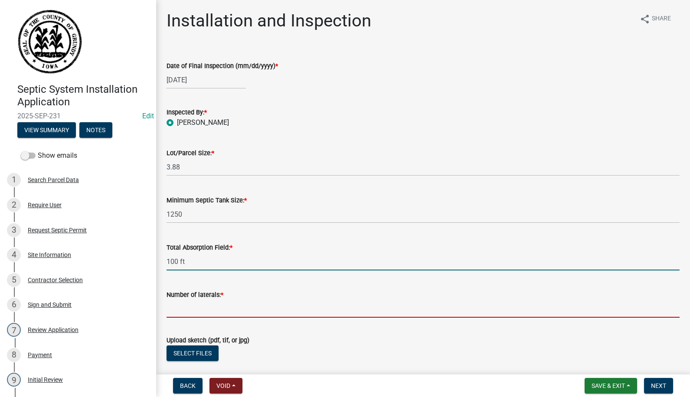
click at [203, 305] on input "Number of laterals: *" at bounding box center [422, 309] width 513 height 18
click at [194, 311] on input "Number of laterals: *" at bounding box center [422, 309] width 513 height 18
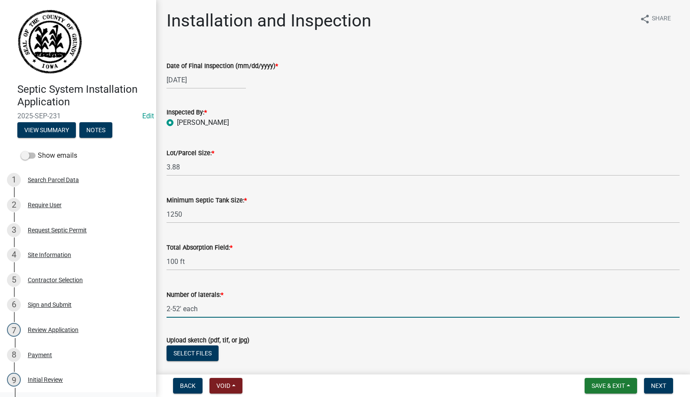
type input "2-52' each"
click at [183, 353] on button "Select files" at bounding box center [192, 354] width 52 height 16
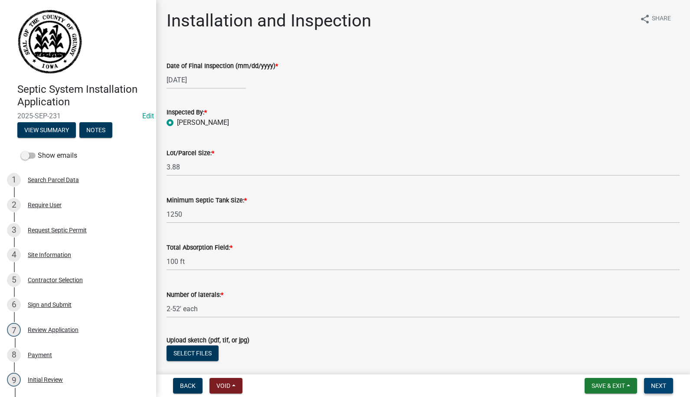
click at [665, 385] on span "Next" at bounding box center [658, 385] width 15 height 7
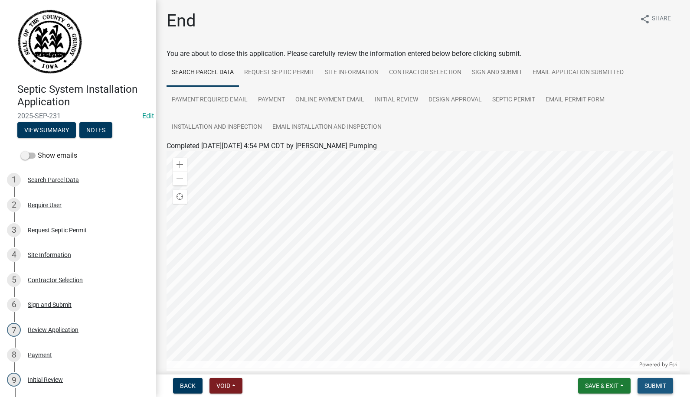
click at [661, 388] on span "Submit" at bounding box center [655, 385] width 22 height 7
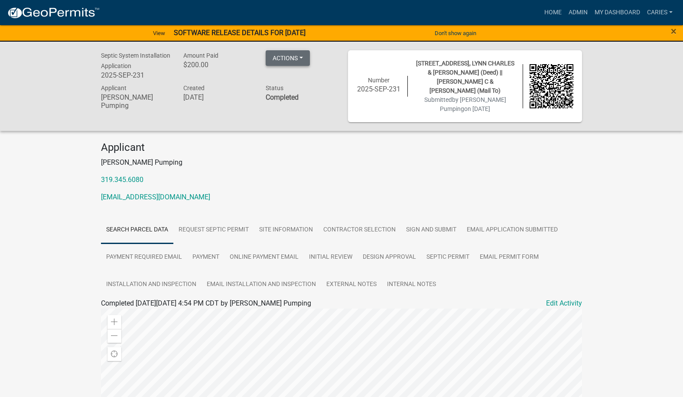
click at [281, 52] on button "Actions" at bounding box center [288, 58] width 44 height 16
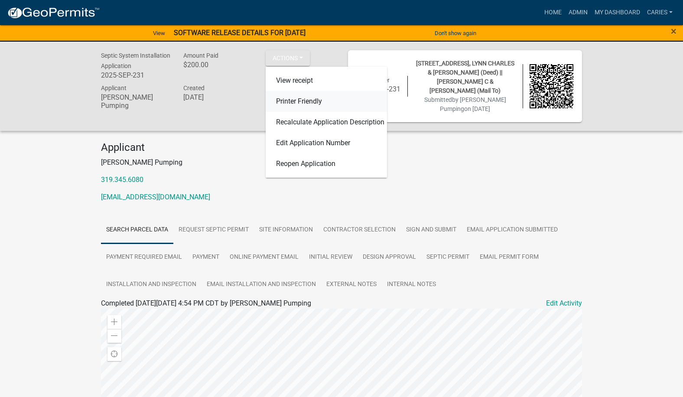
click at [280, 100] on link "Printer Friendly" at bounding box center [326, 101] width 121 height 21
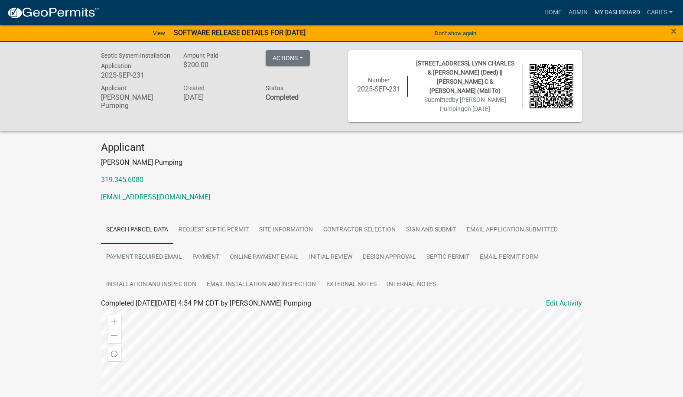
click at [614, 10] on link "My Dashboard" at bounding box center [617, 12] width 52 height 16
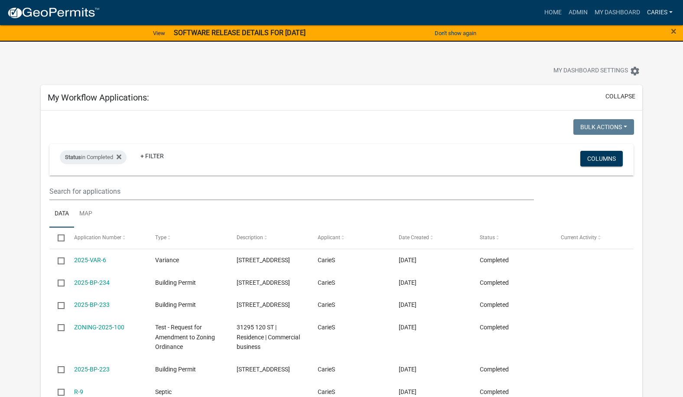
click at [652, 11] on link "CarieS" at bounding box center [660, 12] width 33 height 16
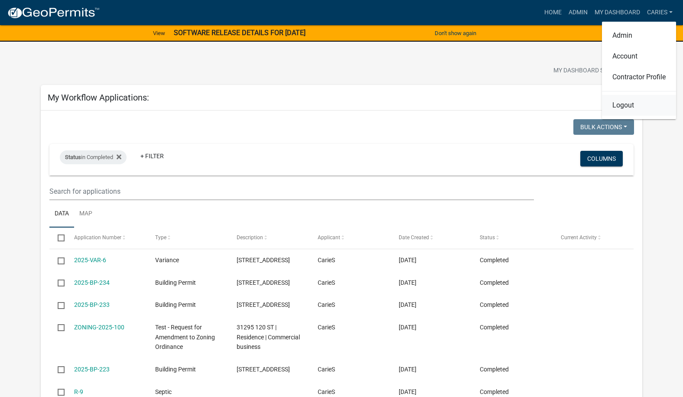
click at [622, 104] on link "Logout" at bounding box center [639, 105] width 74 height 21
